Goal: Information Seeking & Learning: Learn about a topic

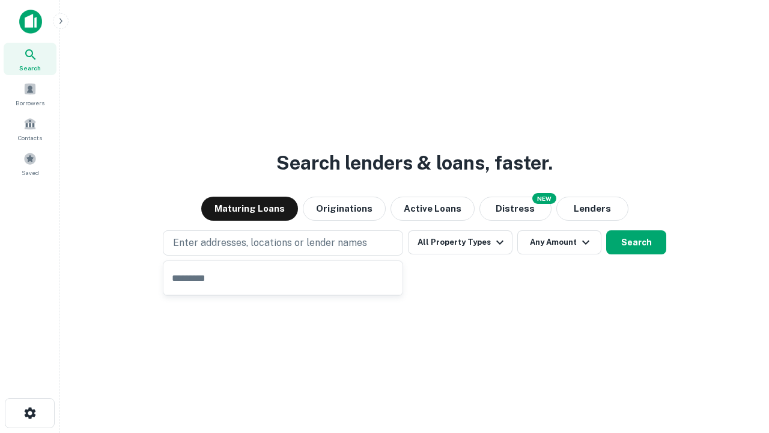
type input "**********"
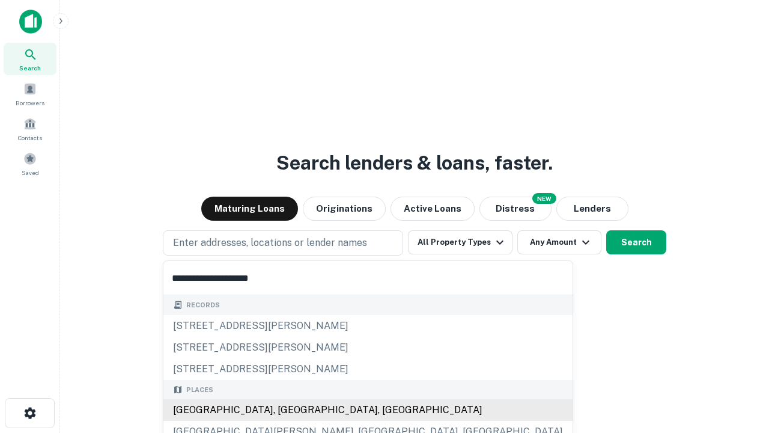
click at [287, 410] on div "[GEOGRAPHIC_DATA], [GEOGRAPHIC_DATA], [GEOGRAPHIC_DATA]" at bounding box center [367, 410] width 409 height 22
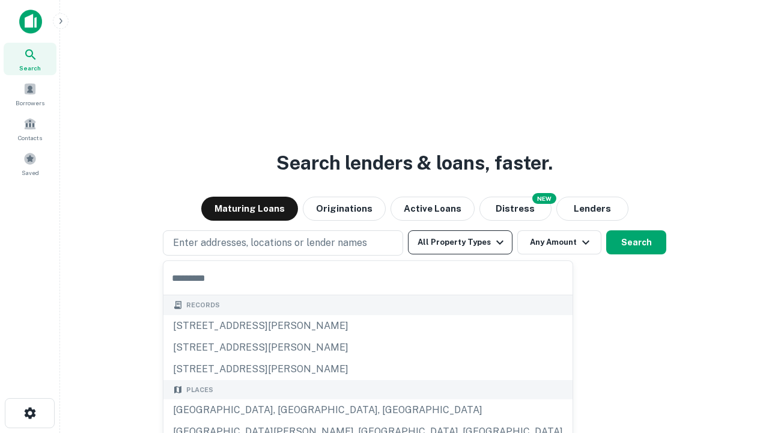
click at [460, 242] on button "All Property Types" at bounding box center [460, 242] width 105 height 24
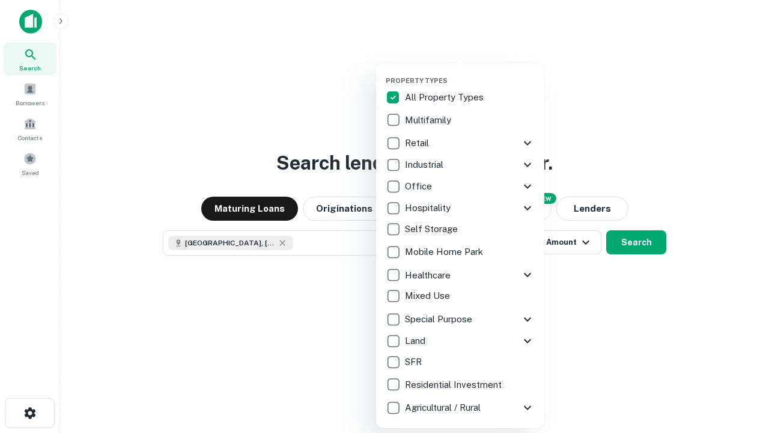
click at [470, 73] on button "button" at bounding box center [470, 73] width 168 height 1
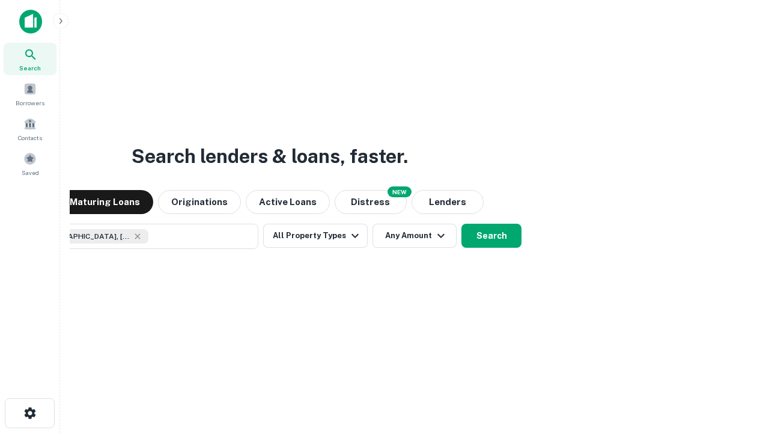
scroll to position [19, 0]
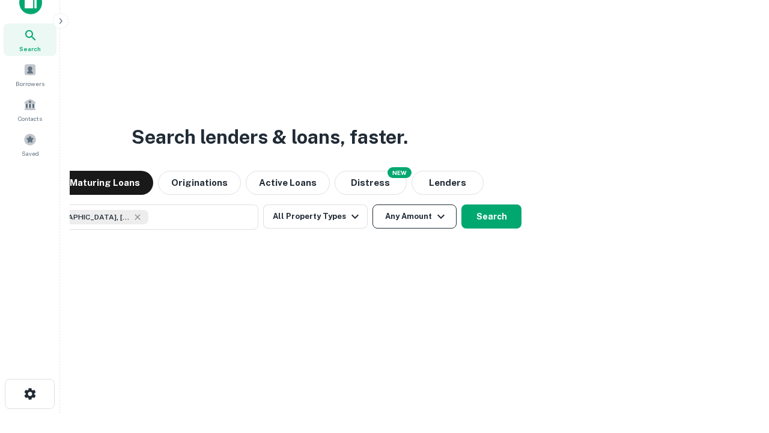
click at [372, 204] on button "Any Amount" at bounding box center [414, 216] width 84 height 24
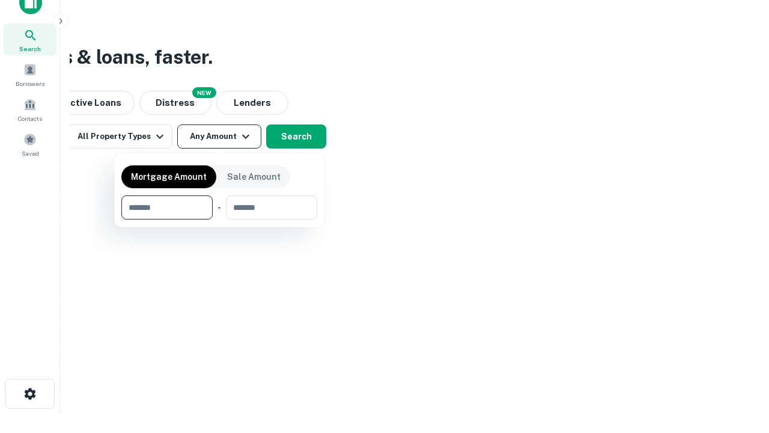
type input "*******"
click at [219, 219] on button "button" at bounding box center [219, 219] width 196 height 1
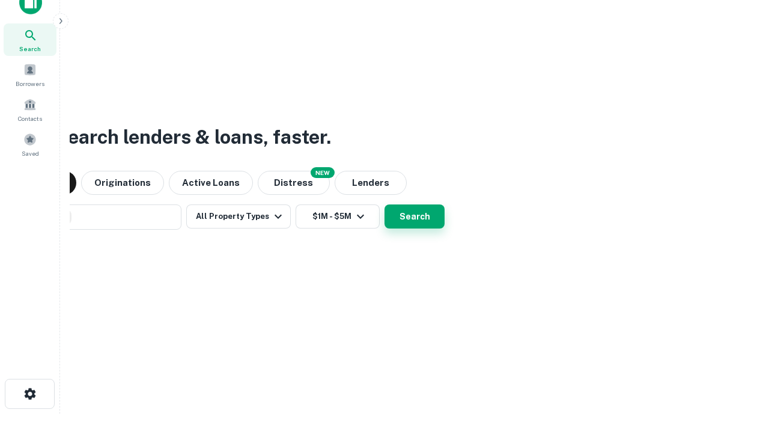
click at [384, 204] on button "Search" at bounding box center [414, 216] width 60 height 24
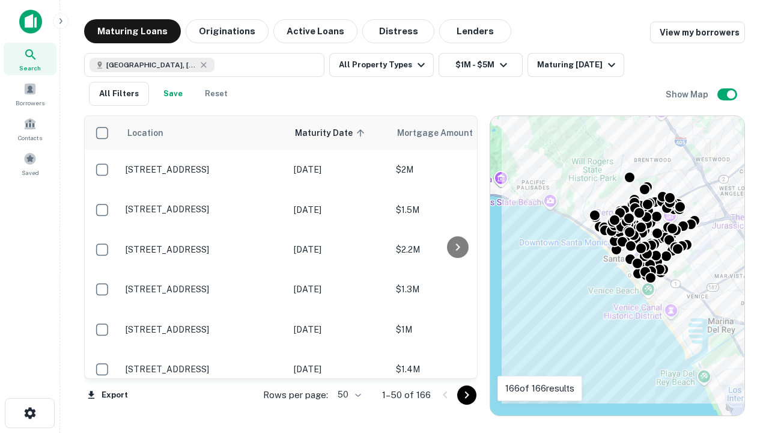
click at [347, 394] on body "Search Borrowers Contacts Saved Maturing Loans Originations Active Loans Distre…" at bounding box center [384, 216] width 769 height 433
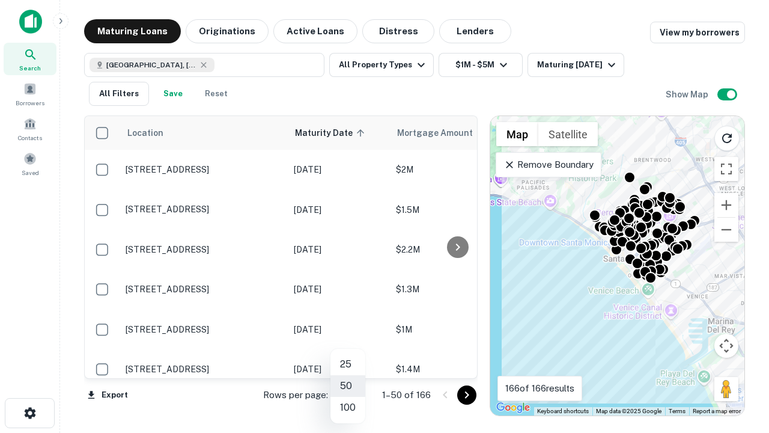
click at [348, 364] on li "25" at bounding box center [347, 364] width 35 height 22
